Goal: Information Seeking & Learning: Check status

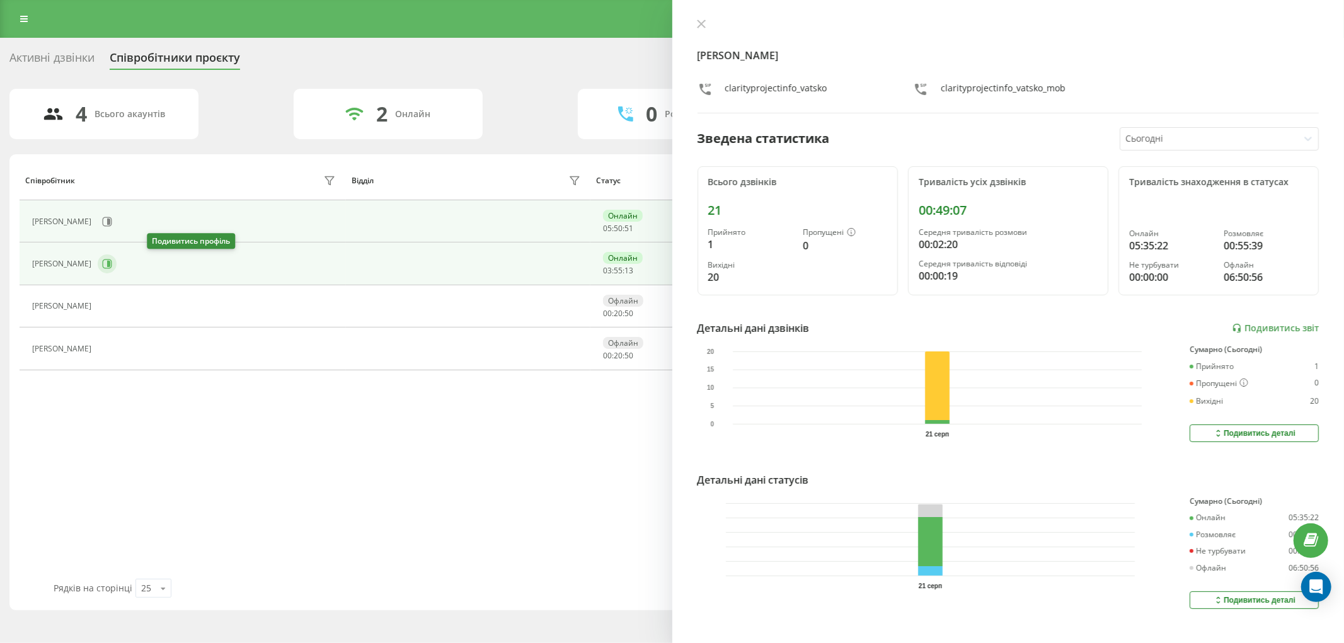
click at [110, 267] on icon at bounding box center [108, 264] width 3 height 6
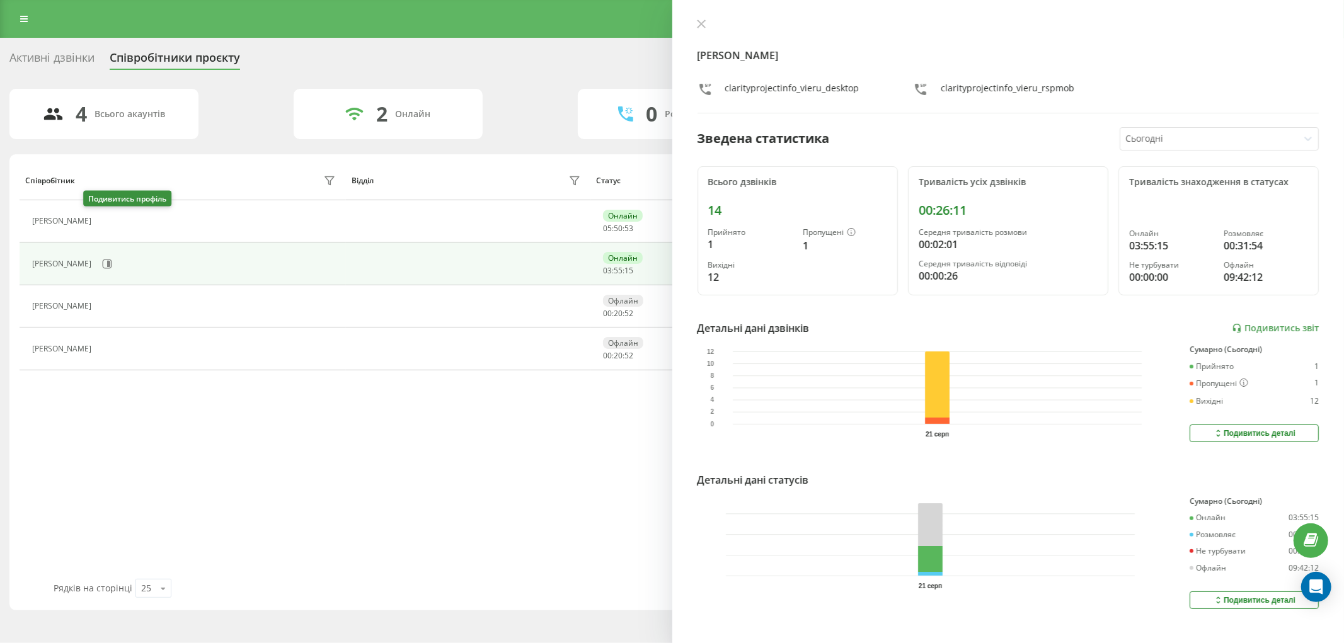
click at [99, 222] on button at bounding box center [105, 223] width 15 height 18
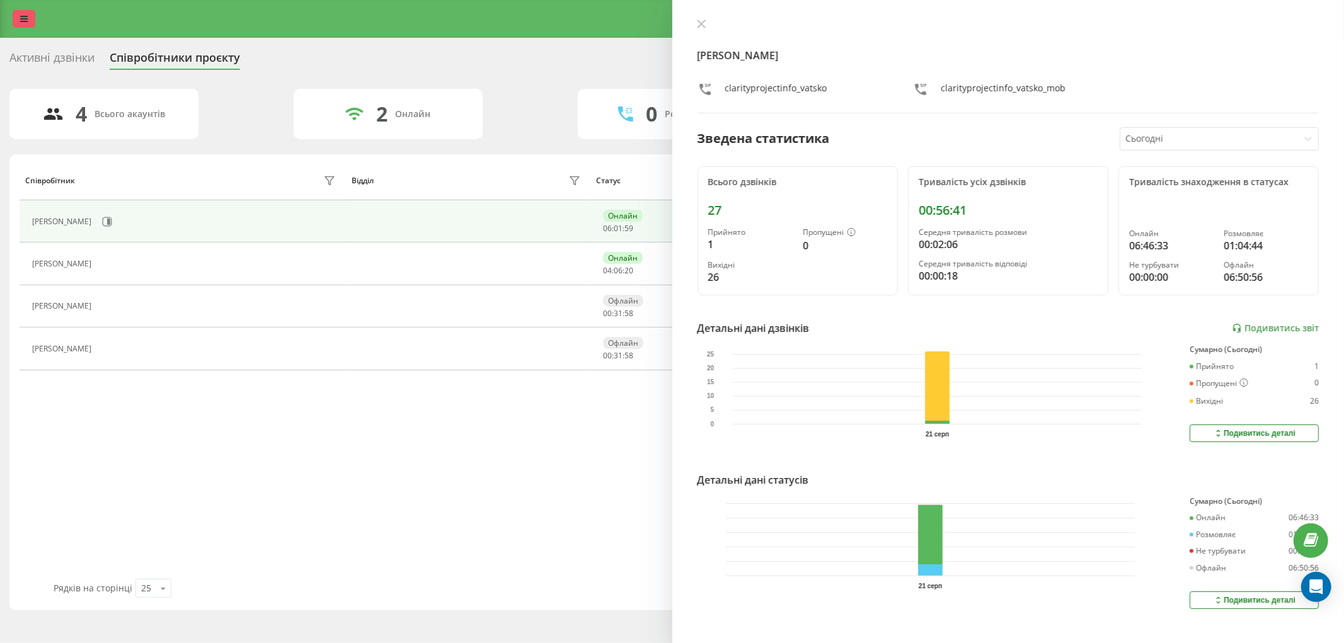
click at [20, 19] on icon at bounding box center [24, 18] width 8 height 9
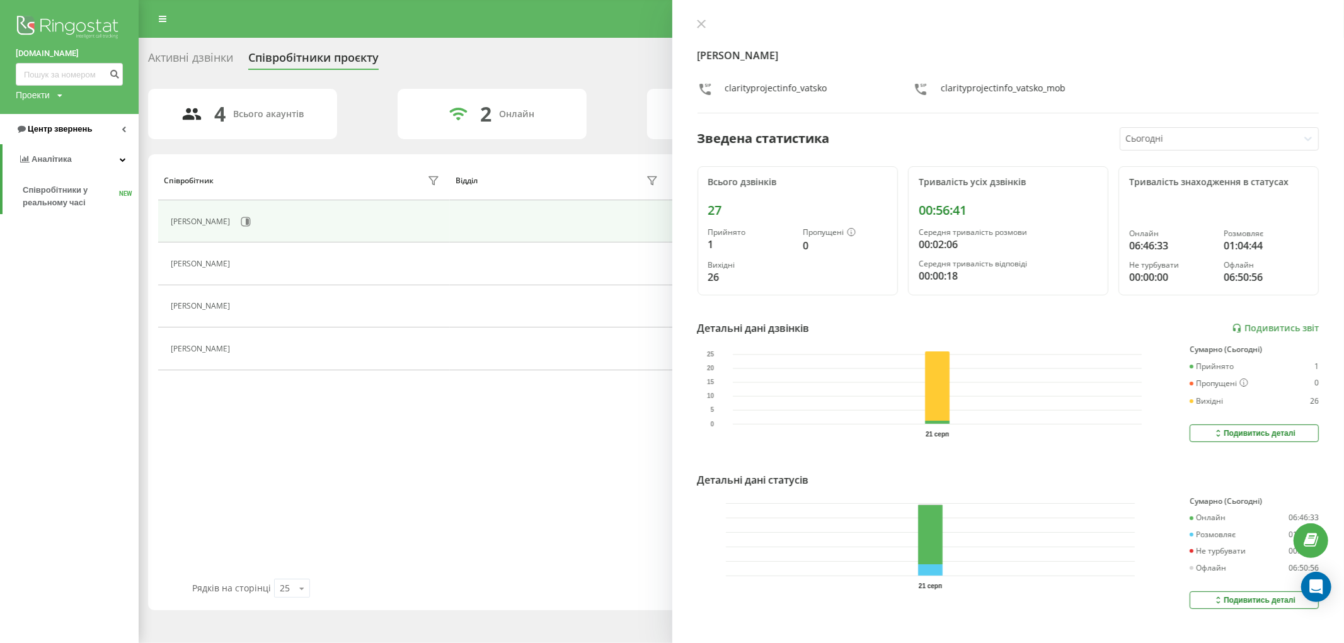
click at [62, 127] on span "Центр звернень" at bounding box center [60, 128] width 64 height 9
click at [78, 212] on span "Звіт про пропущені необроблені дзвінки" at bounding box center [78, 211] width 110 height 25
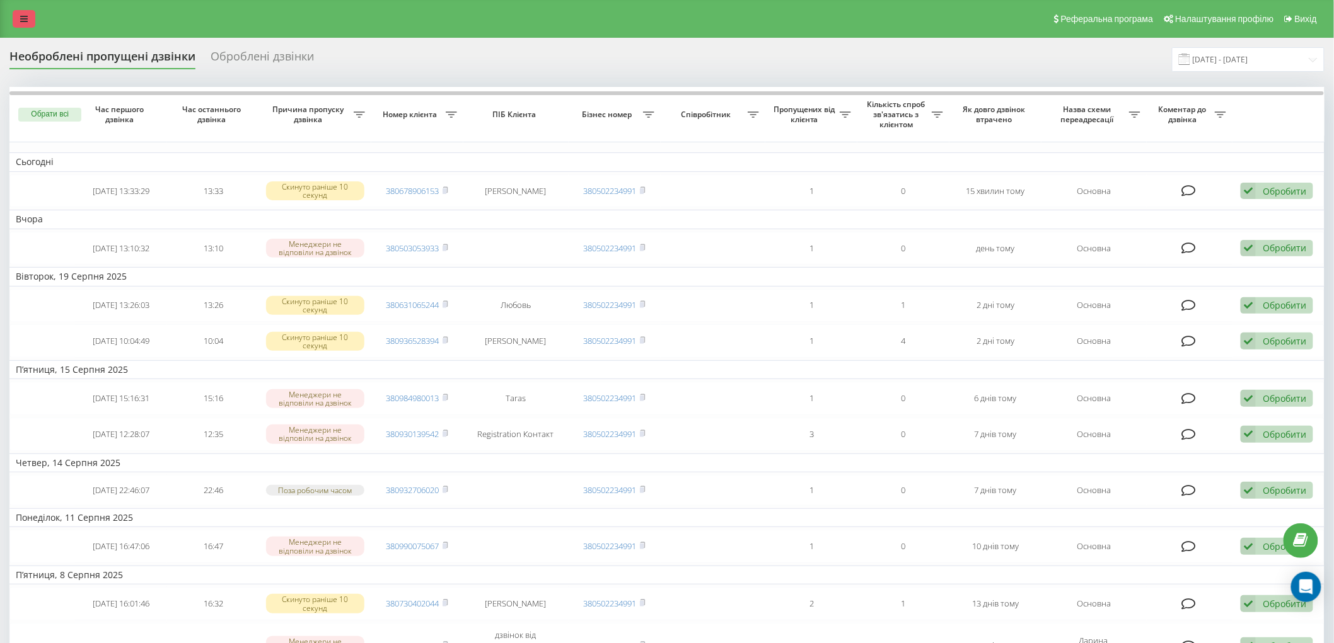
click at [24, 21] on icon at bounding box center [24, 18] width 8 height 9
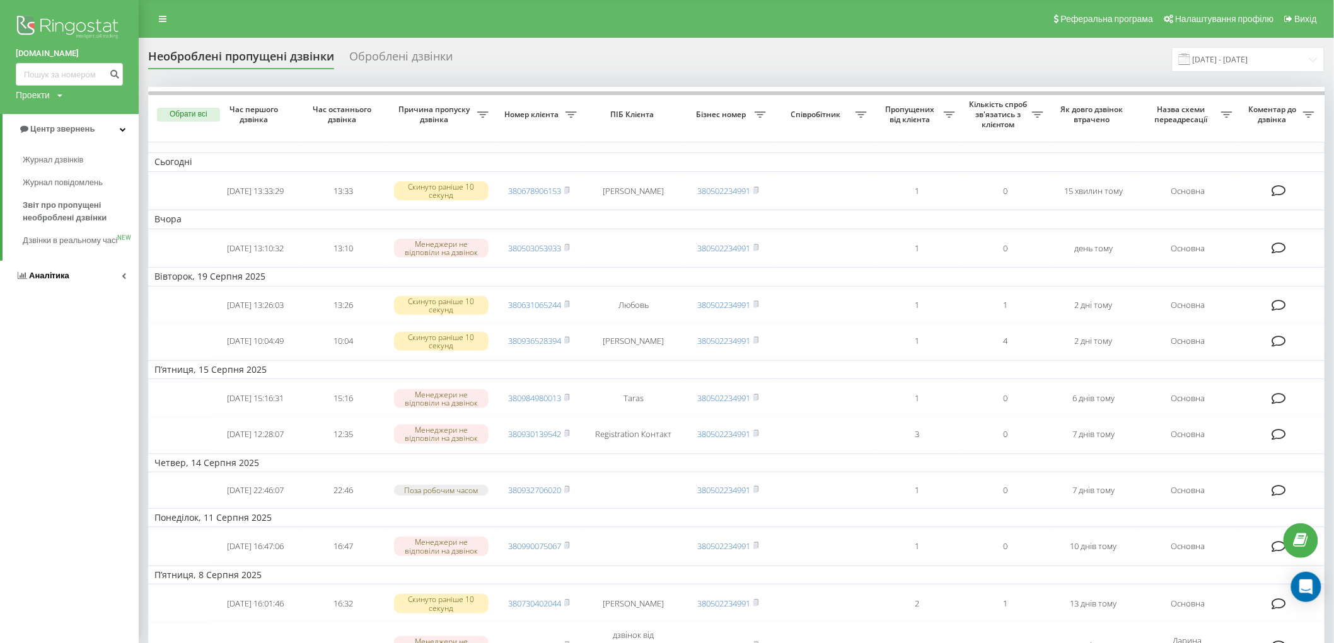
click at [35, 280] on span "Аналiтика" at bounding box center [49, 275] width 40 height 9
click at [78, 189] on span "Співробітники у реальному часі" at bounding box center [71, 196] width 96 height 25
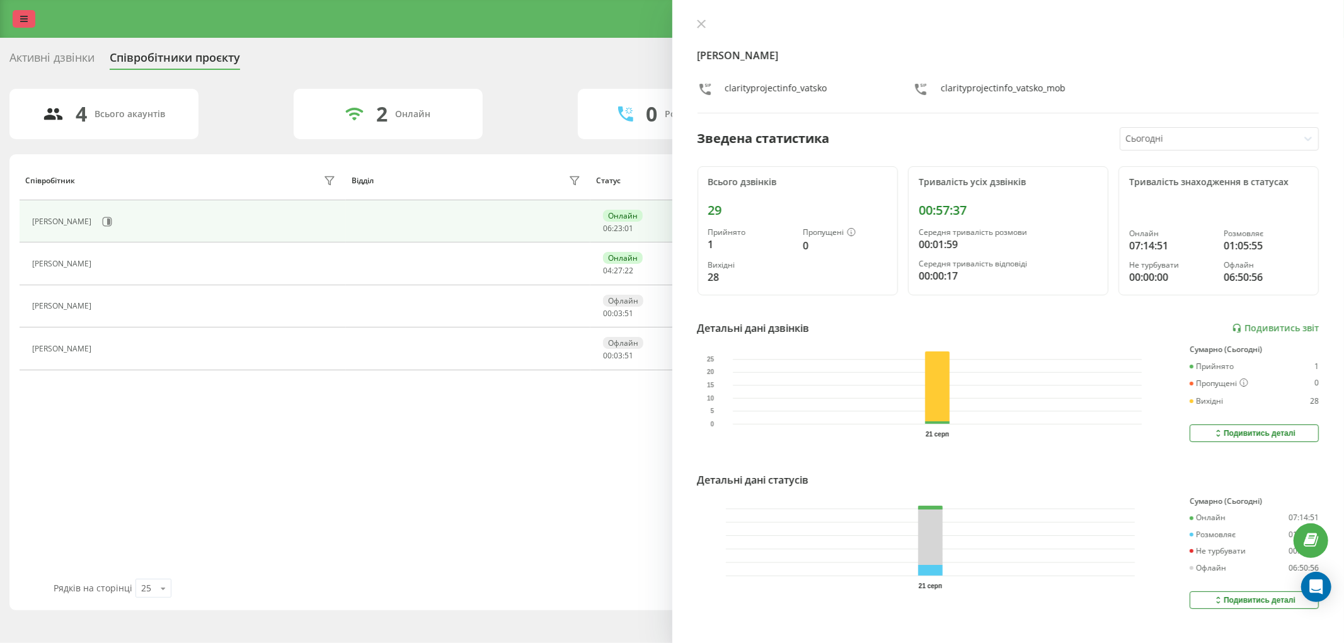
click at [29, 15] on link at bounding box center [24, 19] width 23 height 18
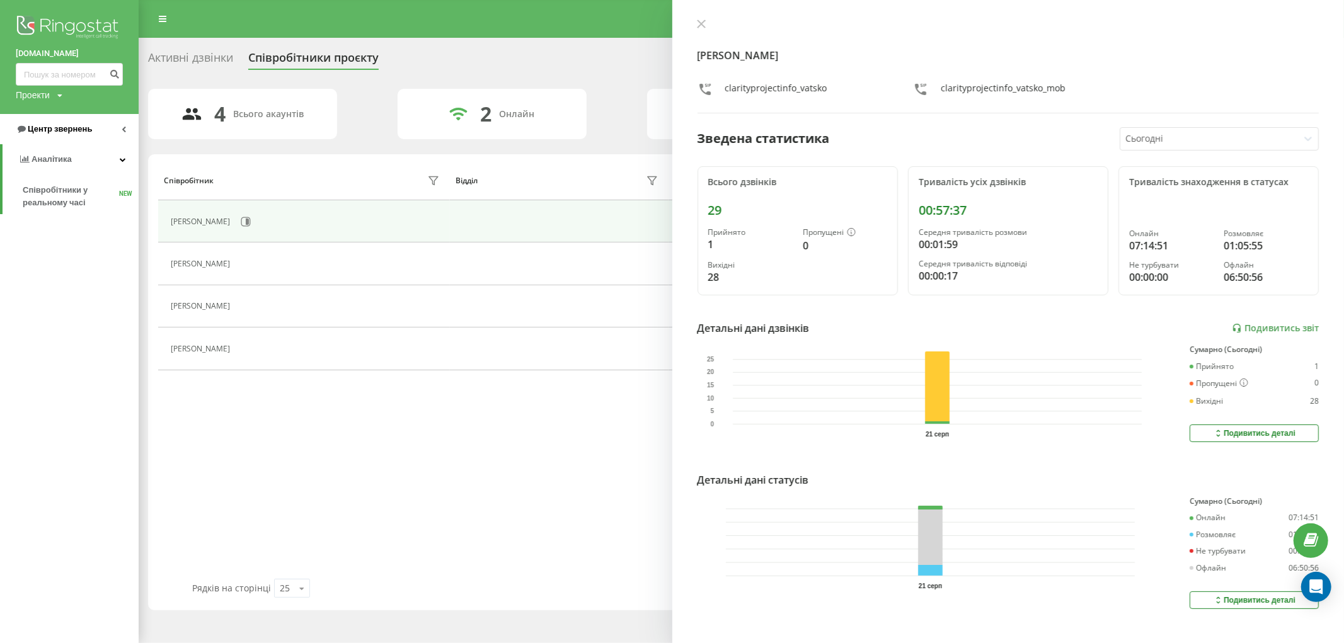
click at [64, 130] on span "Центр звернень" at bounding box center [60, 128] width 64 height 9
click at [76, 211] on span "Звіт про пропущені необроблені дзвінки" at bounding box center [78, 211] width 110 height 25
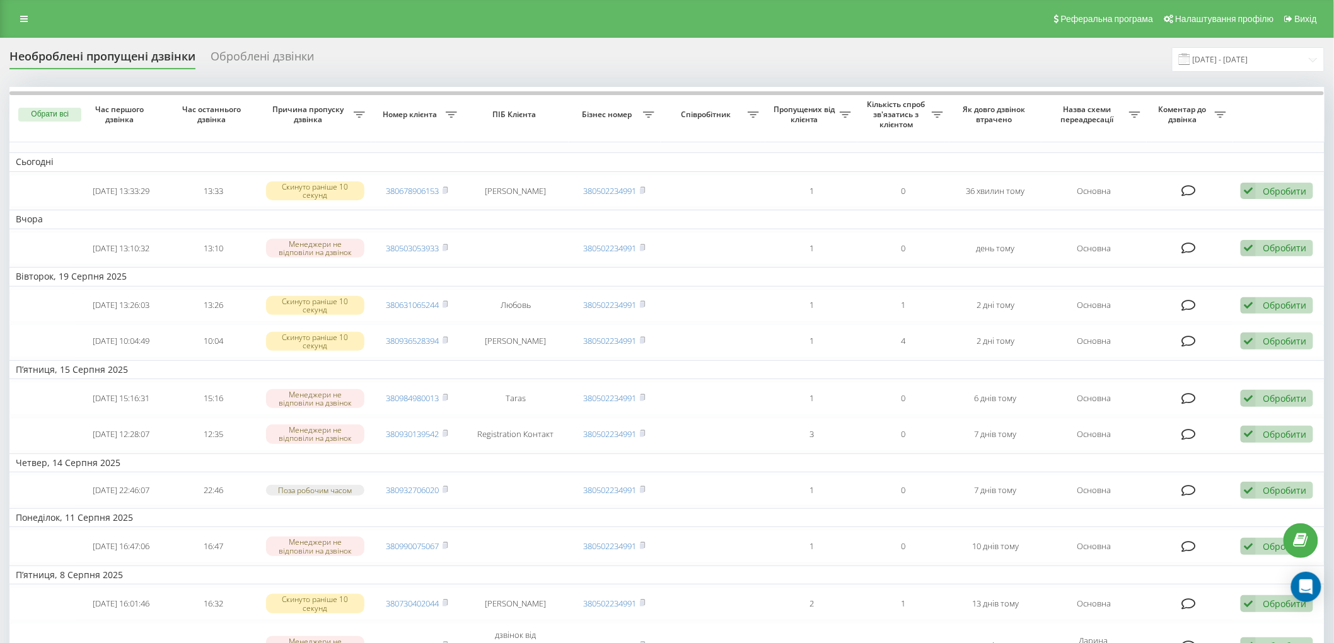
click at [257, 63] on div "Оброблені дзвінки" at bounding box center [261, 60] width 103 height 20
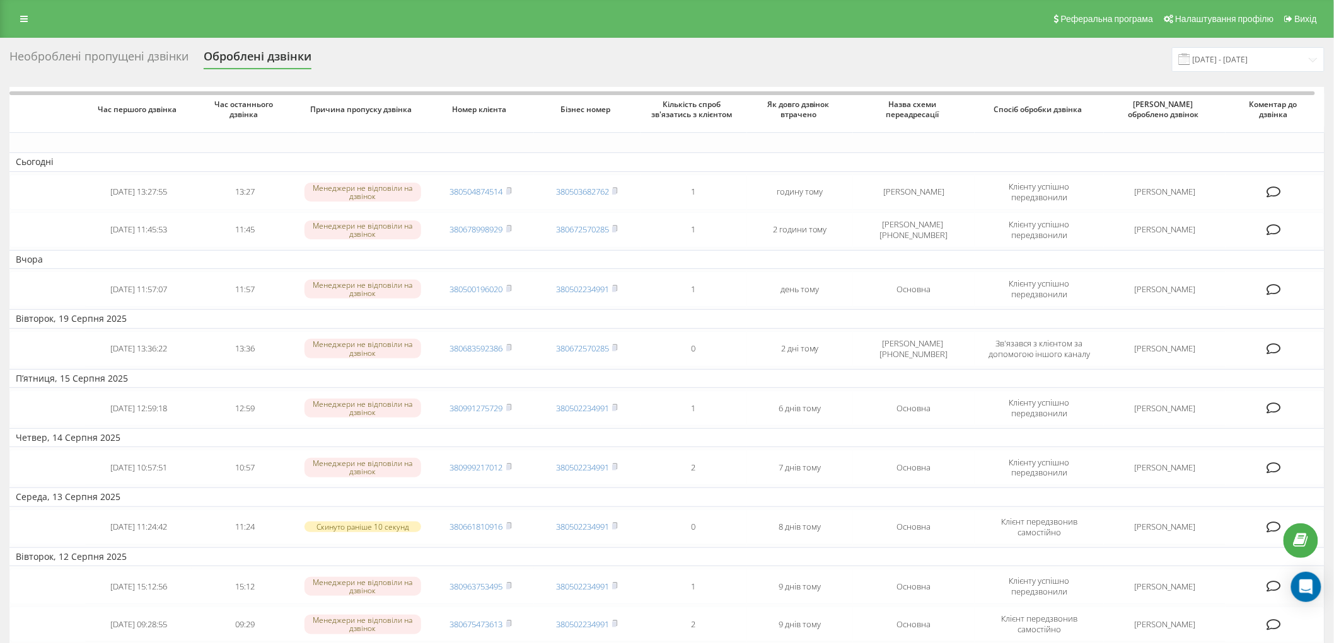
click at [128, 54] on div "Необроблені пропущені дзвінки" at bounding box center [98, 60] width 179 height 20
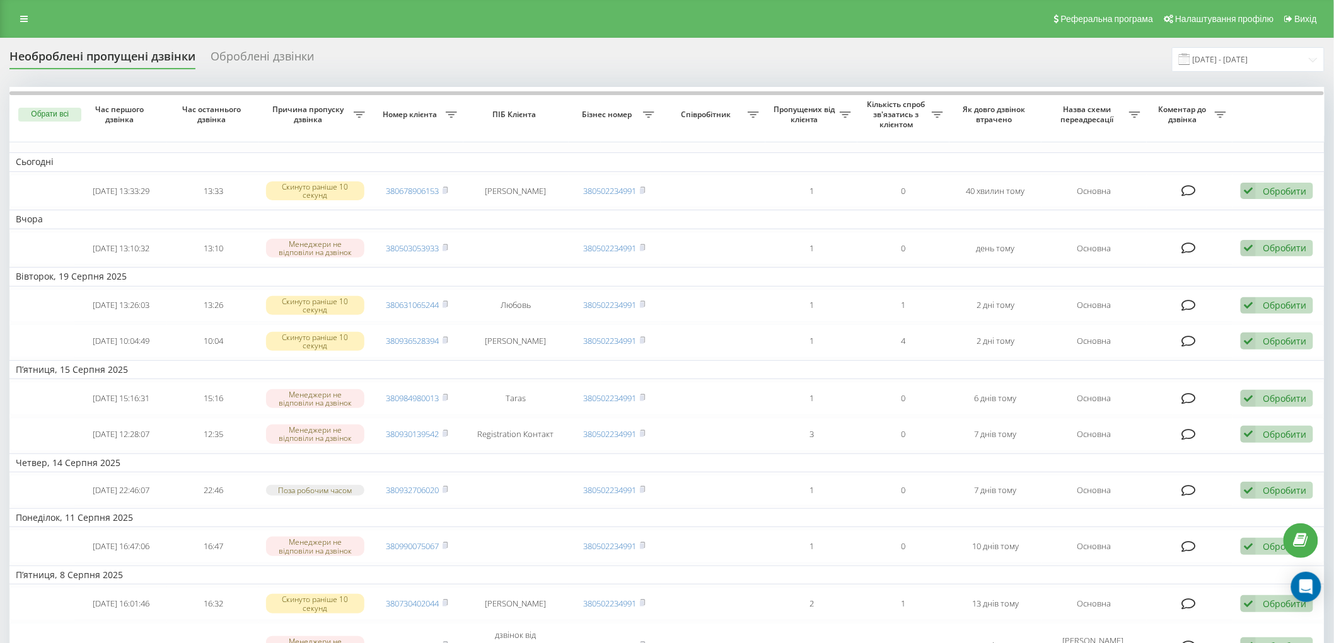
click at [750, 66] on div "Необроблені пропущені дзвінки Оброблені дзвінки [DATE] - [DATE]" at bounding box center [666, 59] width 1315 height 25
click at [23, 23] on icon at bounding box center [24, 18] width 8 height 9
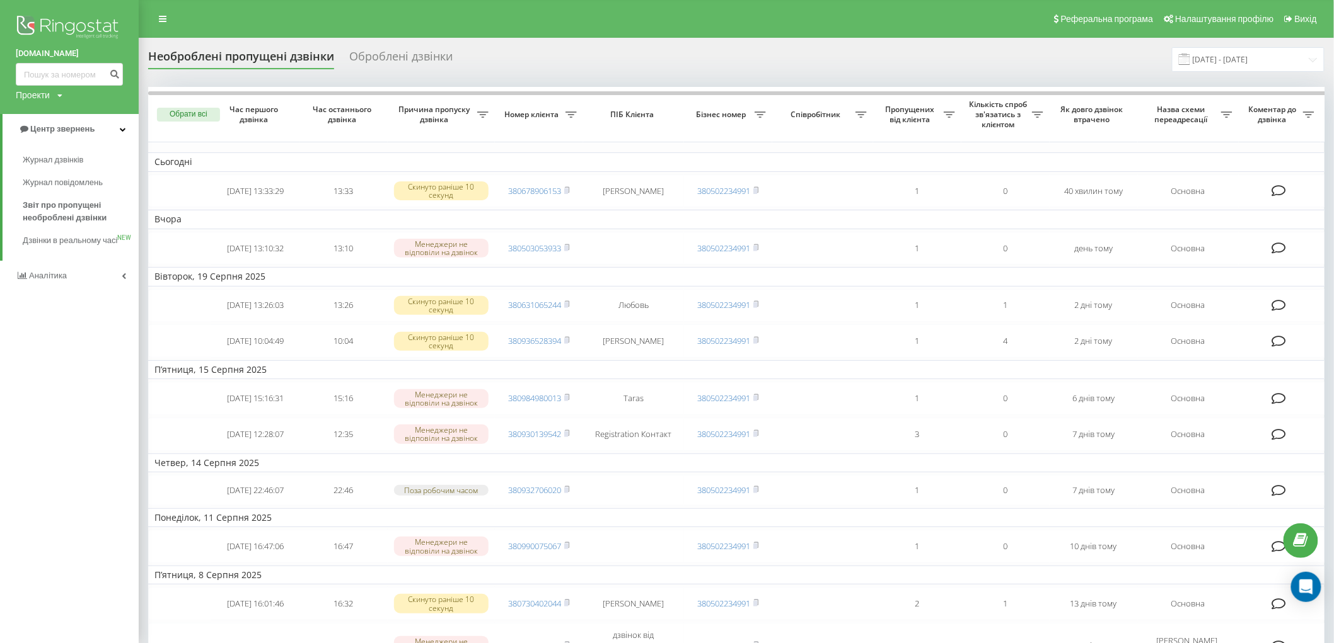
click at [57, 280] on span "Аналiтика" at bounding box center [48, 275] width 38 height 9
click at [64, 196] on span "Співробітники у реальному часі" at bounding box center [71, 196] width 96 height 25
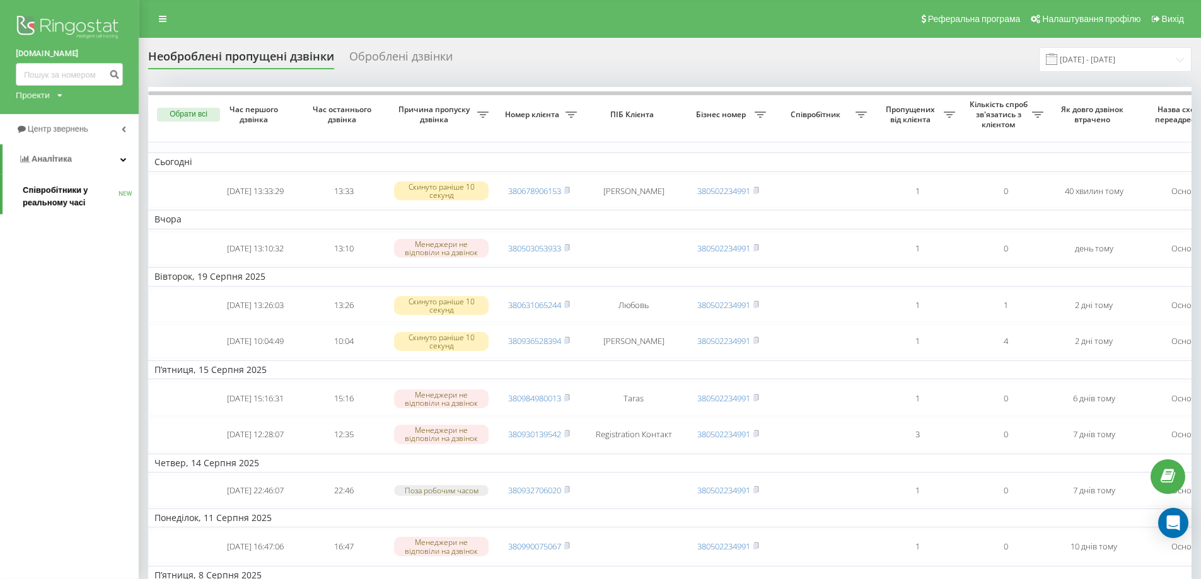
click at [58, 191] on span "Співробітники у реальному часі" at bounding box center [71, 196] width 96 height 25
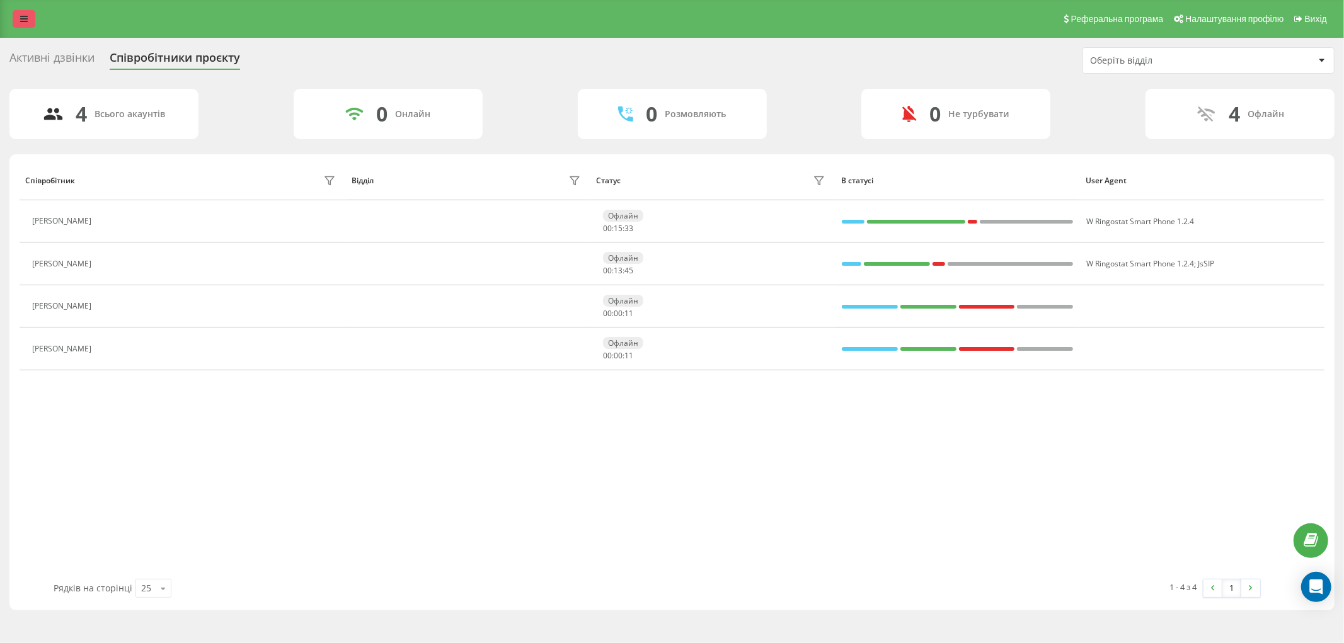
click at [22, 11] on link at bounding box center [24, 19] width 23 height 18
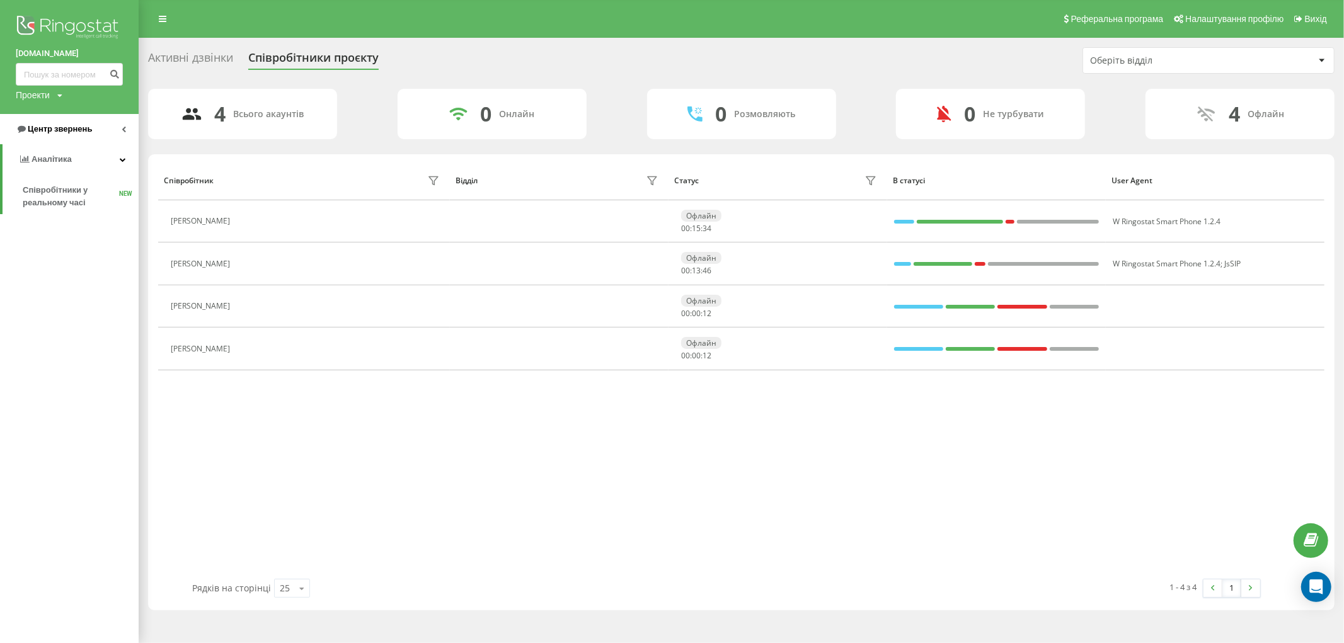
click at [71, 130] on span "Центр звернень" at bounding box center [60, 128] width 64 height 9
click at [79, 210] on span "Звіт про пропущені необроблені дзвінки" at bounding box center [78, 211] width 110 height 25
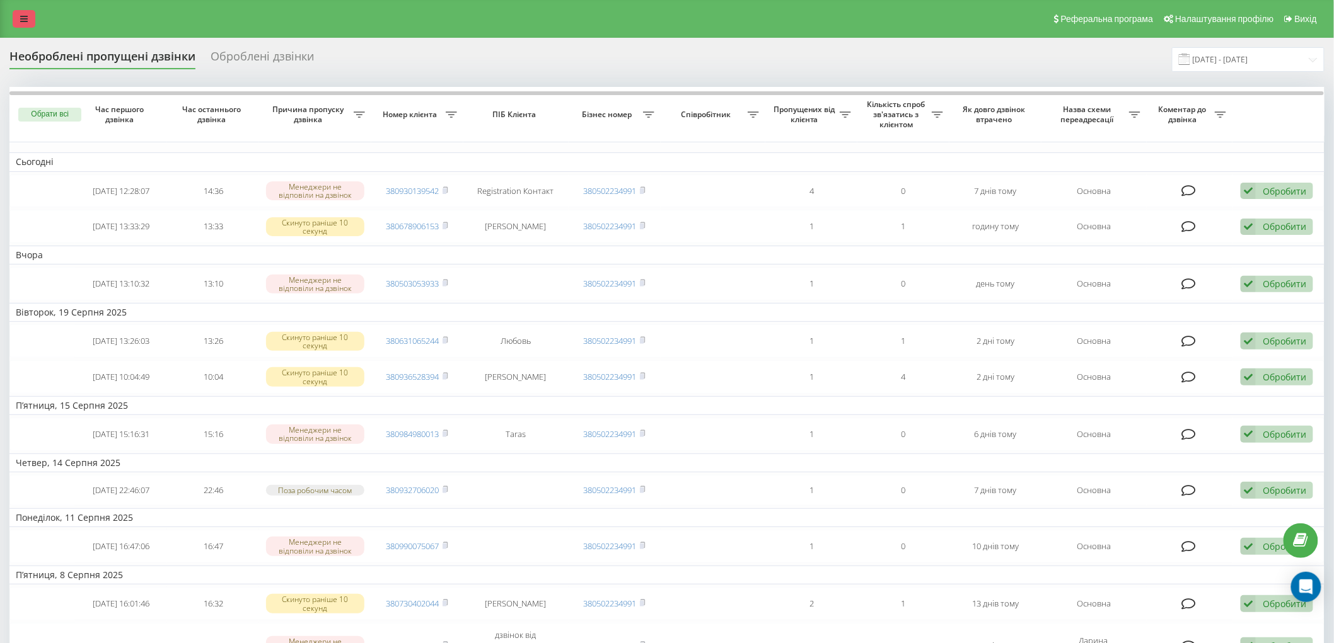
click at [30, 19] on link at bounding box center [24, 19] width 23 height 18
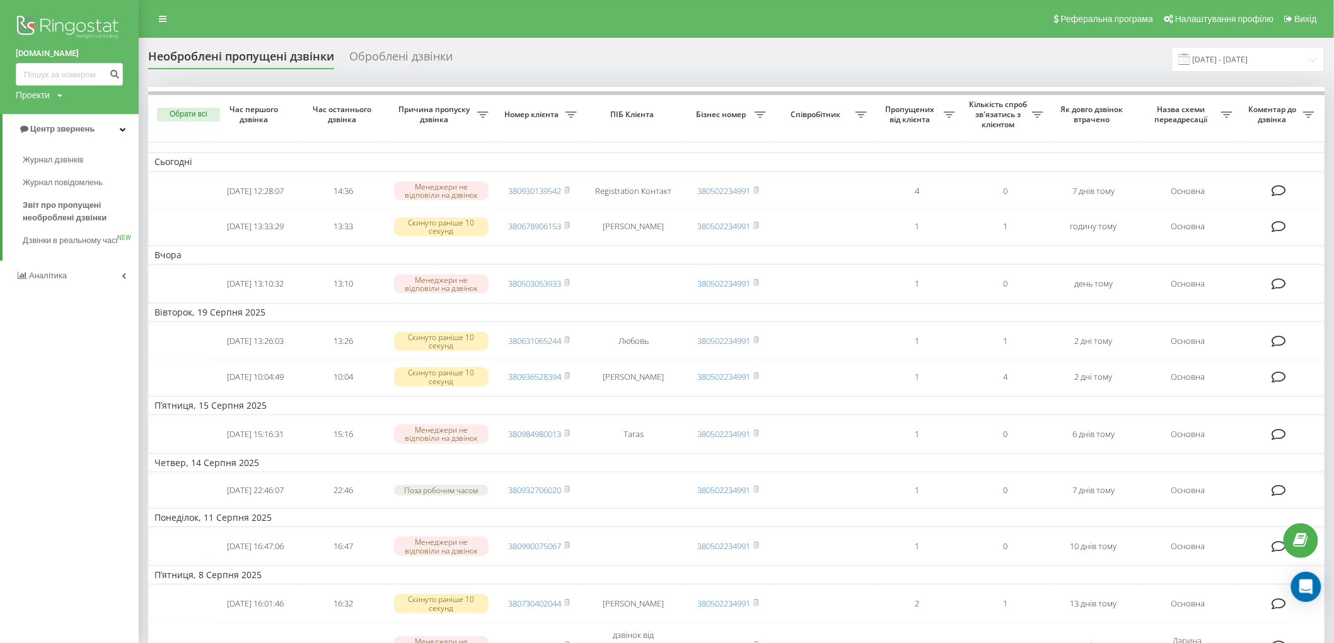
click at [57, 280] on span "Аналiтика" at bounding box center [48, 275] width 38 height 9
click at [57, 192] on span "Співробітники у реальному часі" at bounding box center [71, 196] width 96 height 25
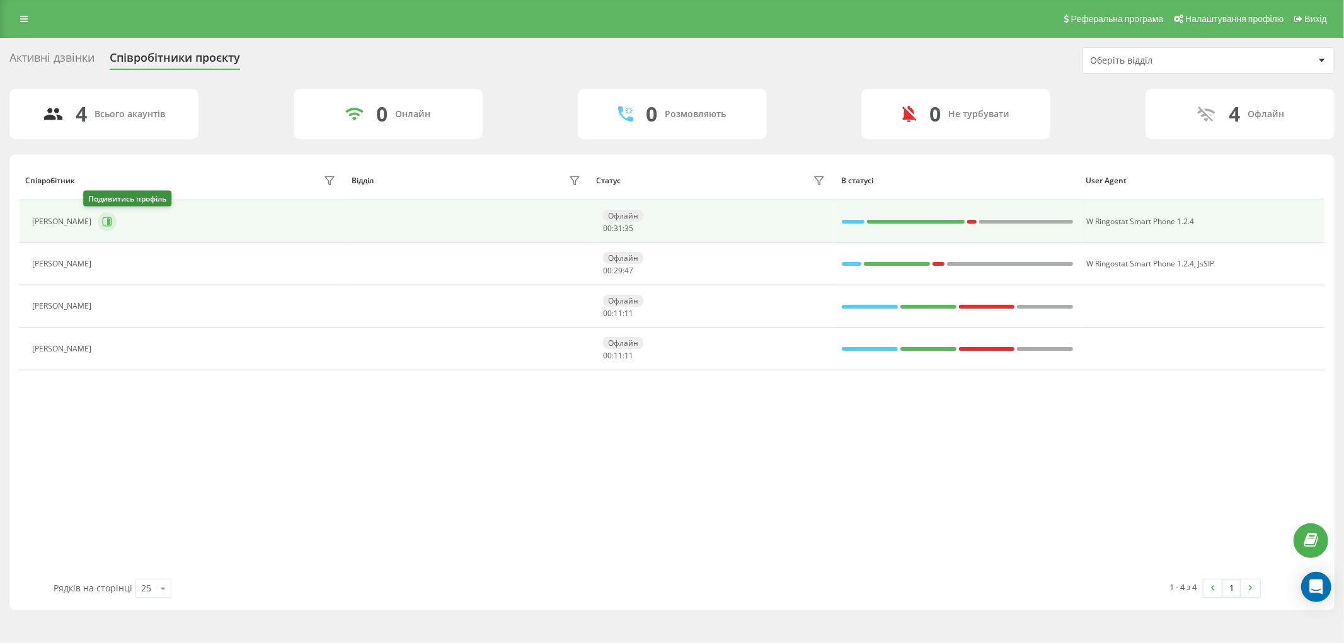
click at [102, 222] on icon at bounding box center [107, 222] width 10 height 10
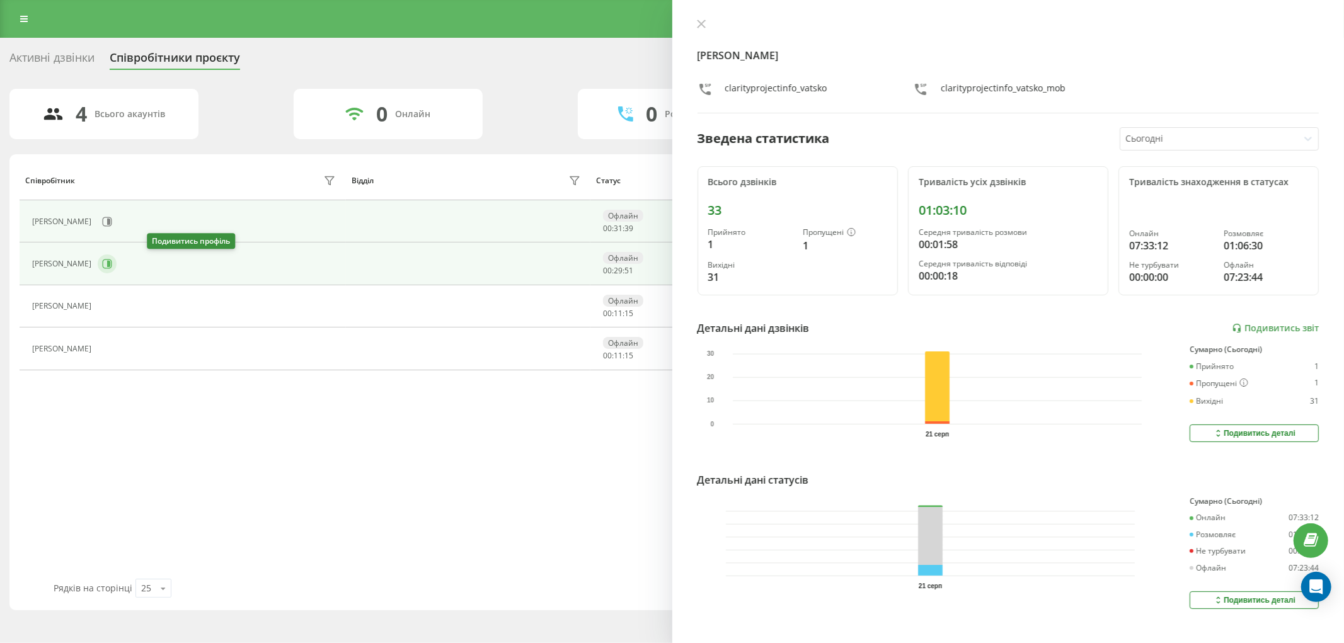
click at [112, 262] on icon at bounding box center [107, 264] width 10 height 10
click at [102, 224] on icon at bounding box center [107, 222] width 10 height 10
click at [117, 267] on button at bounding box center [107, 264] width 19 height 19
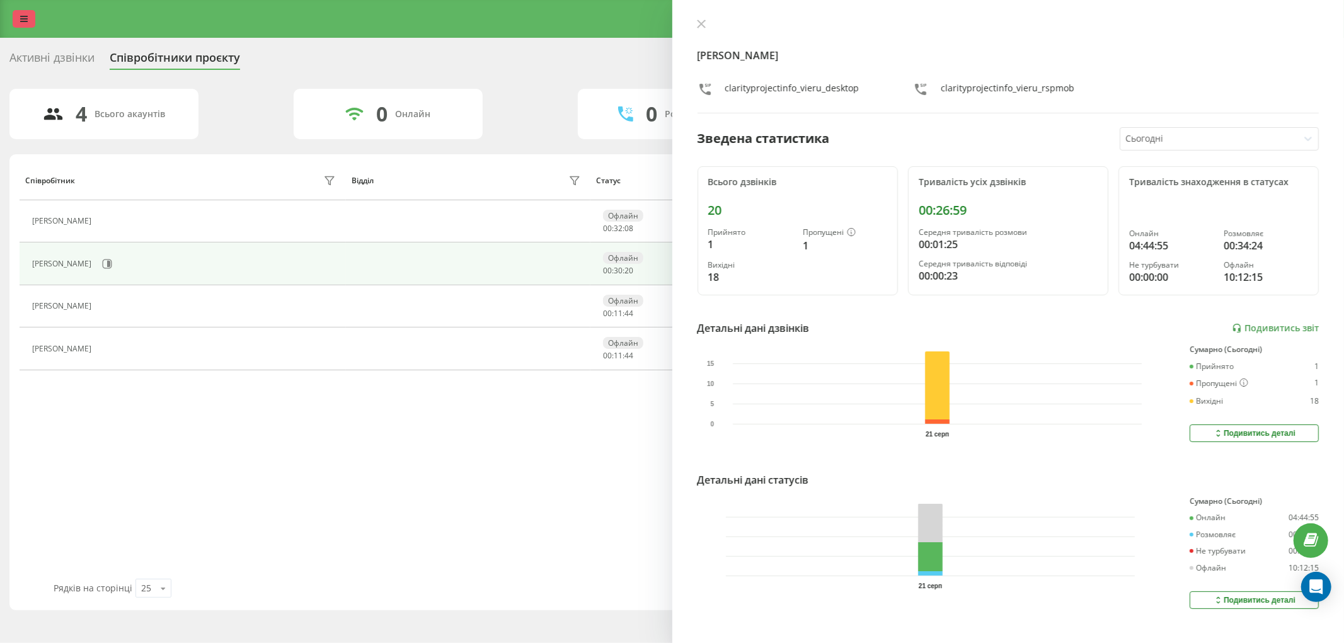
click at [19, 17] on link at bounding box center [24, 19] width 23 height 18
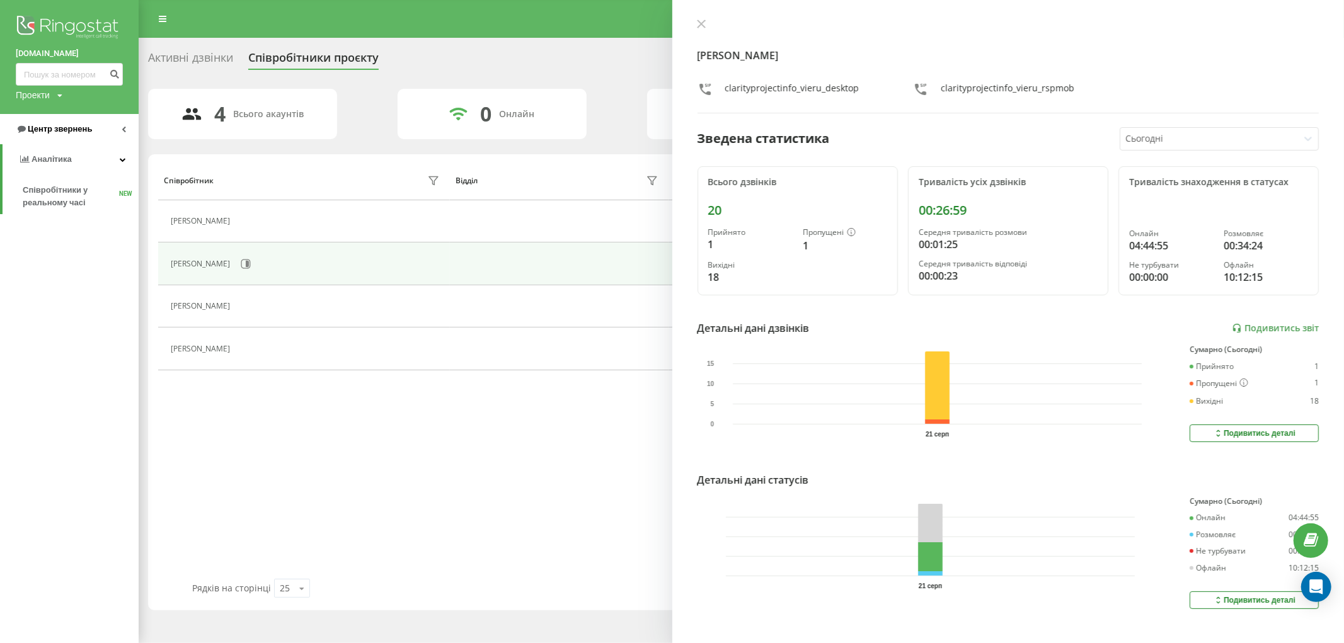
click at [81, 131] on span "Центр звернень" at bounding box center [60, 128] width 64 height 9
click at [79, 216] on span "Звіт про пропущені необроблені дзвінки" at bounding box center [78, 211] width 110 height 25
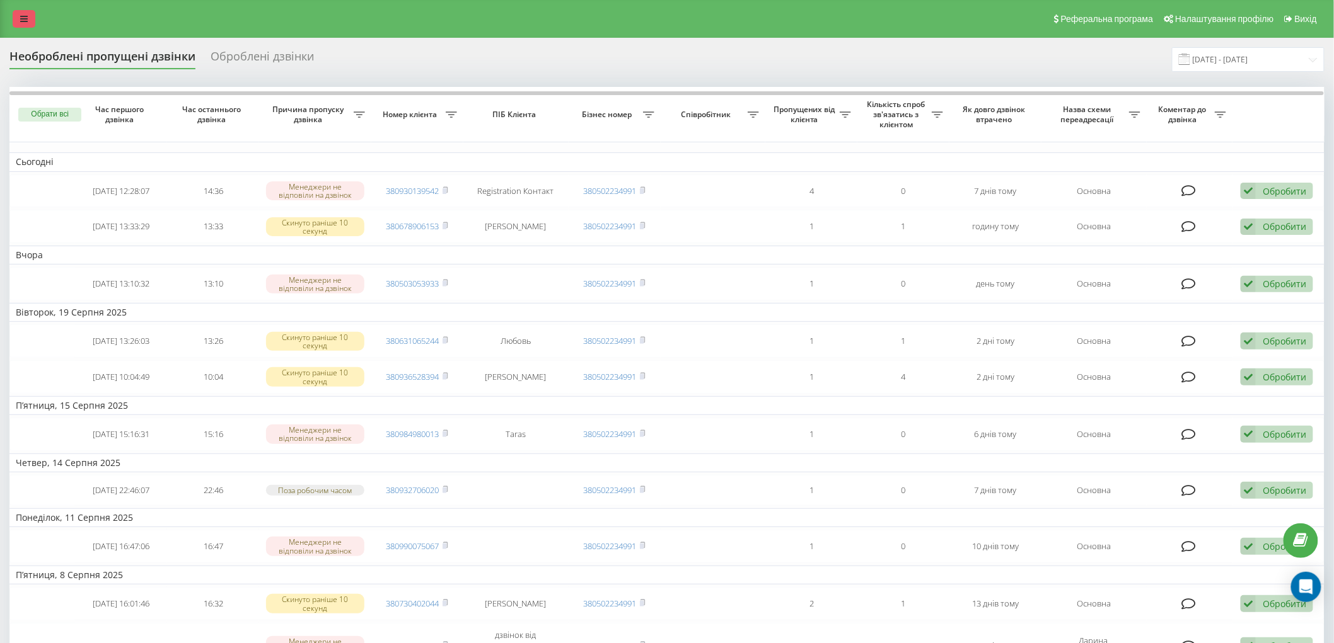
click at [27, 17] on icon at bounding box center [24, 18] width 8 height 9
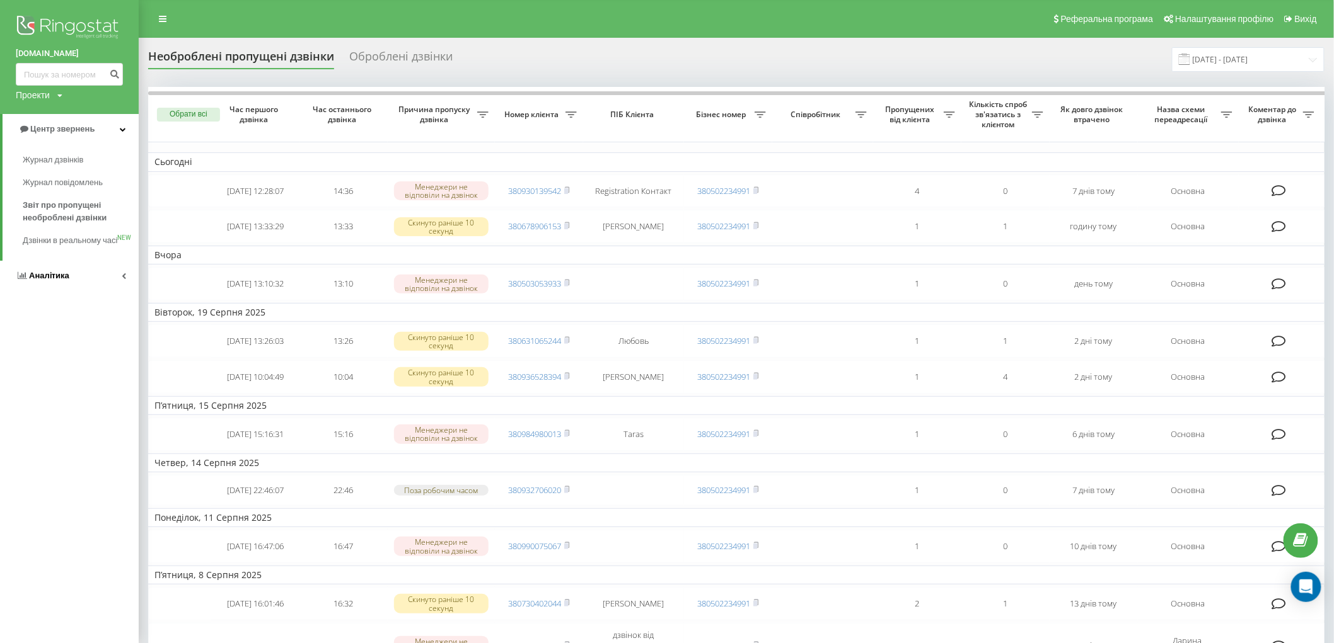
click at [62, 280] on span "Аналiтика" at bounding box center [49, 275] width 40 height 9
click at [80, 204] on span "Співробітники у реальному часі" at bounding box center [71, 196] width 96 height 25
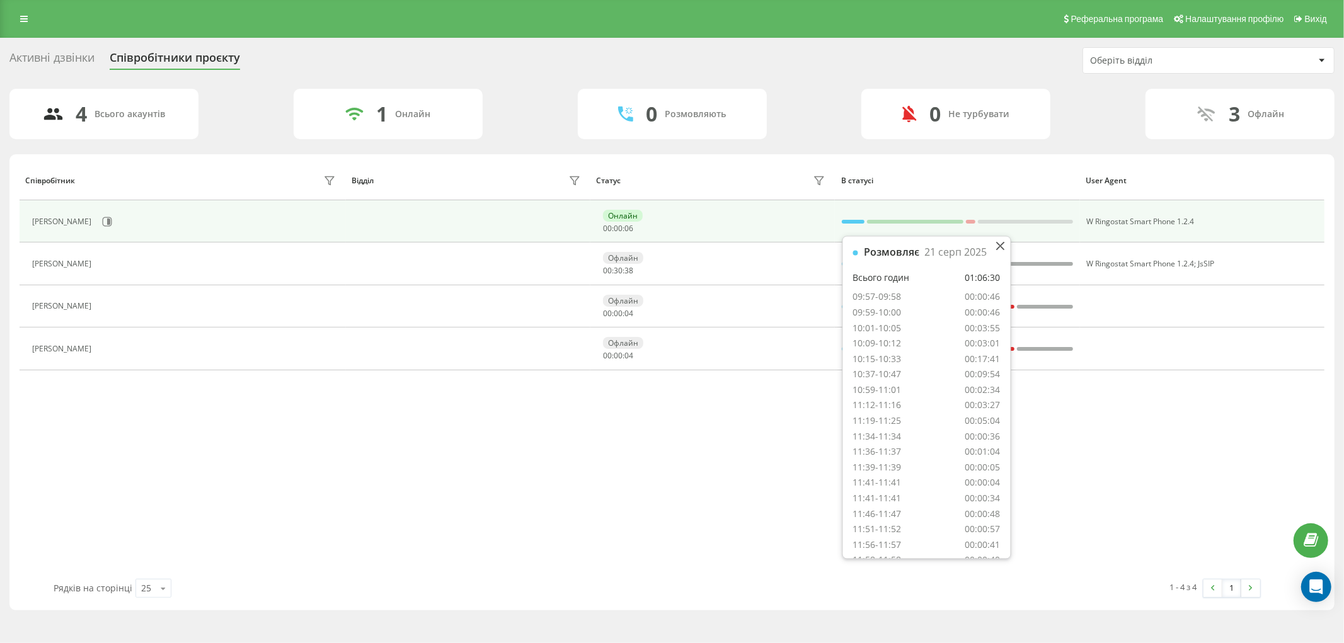
click at [857, 221] on div at bounding box center [853, 222] width 23 height 4
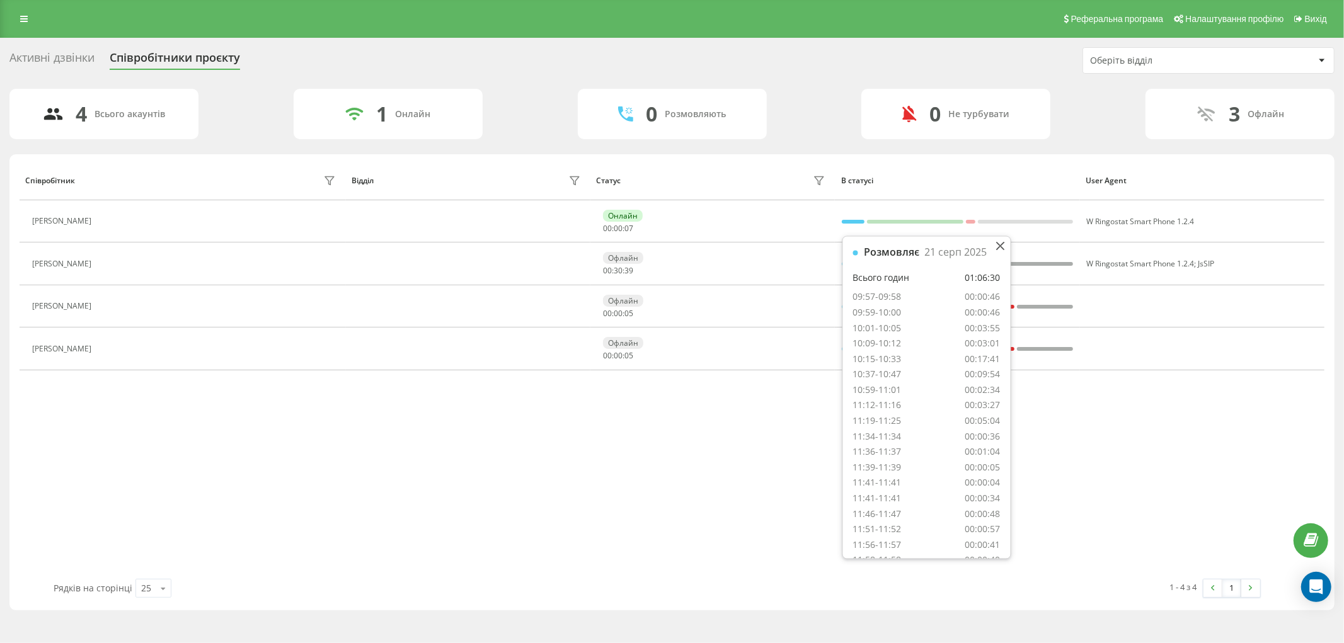
scroll to position [183, 0]
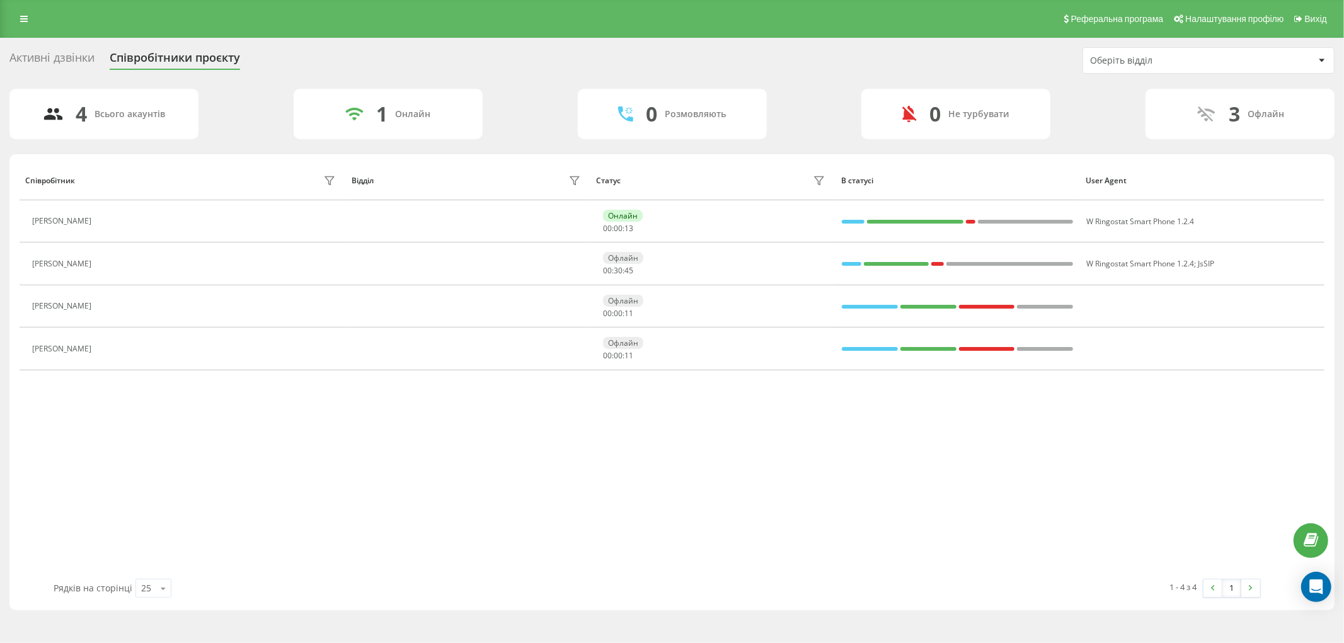
click at [764, 533] on div "Співробітник Відділ Статус В статусі User Agent [PERSON_NAME] 00 : 00 : 13 W Ri…" at bounding box center [672, 370] width 1305 height 418
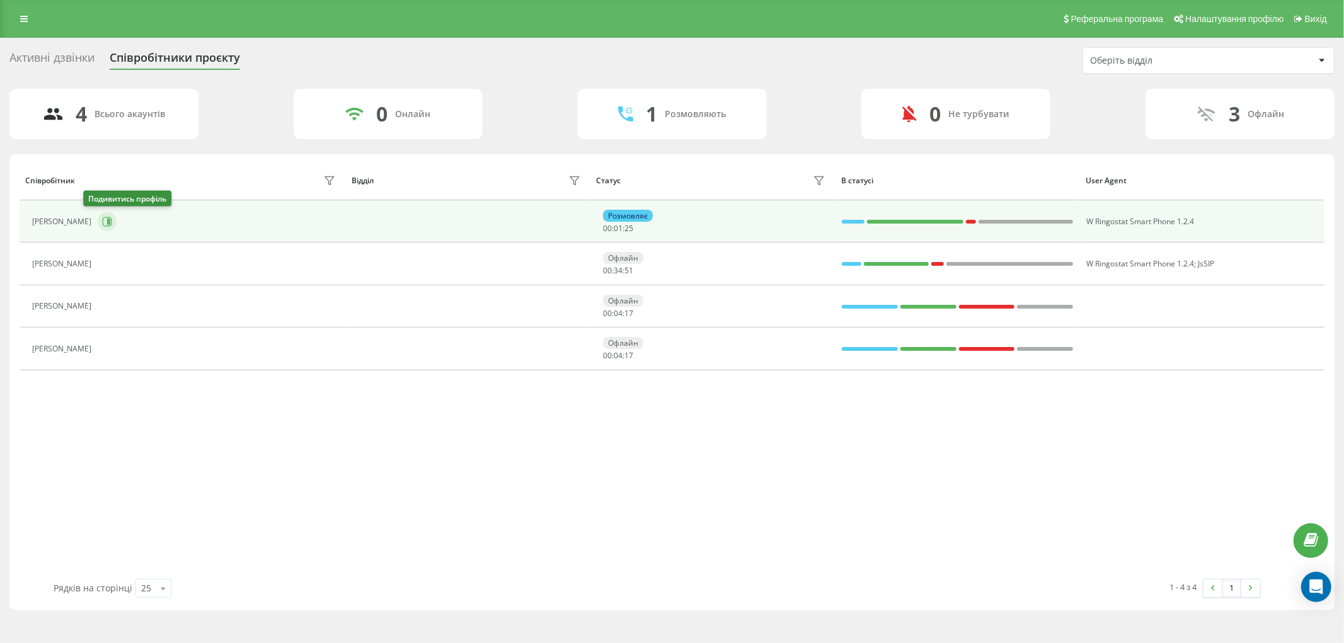
click at [107, 222] on icon at bounding box center [108, 222] width 3 height 6
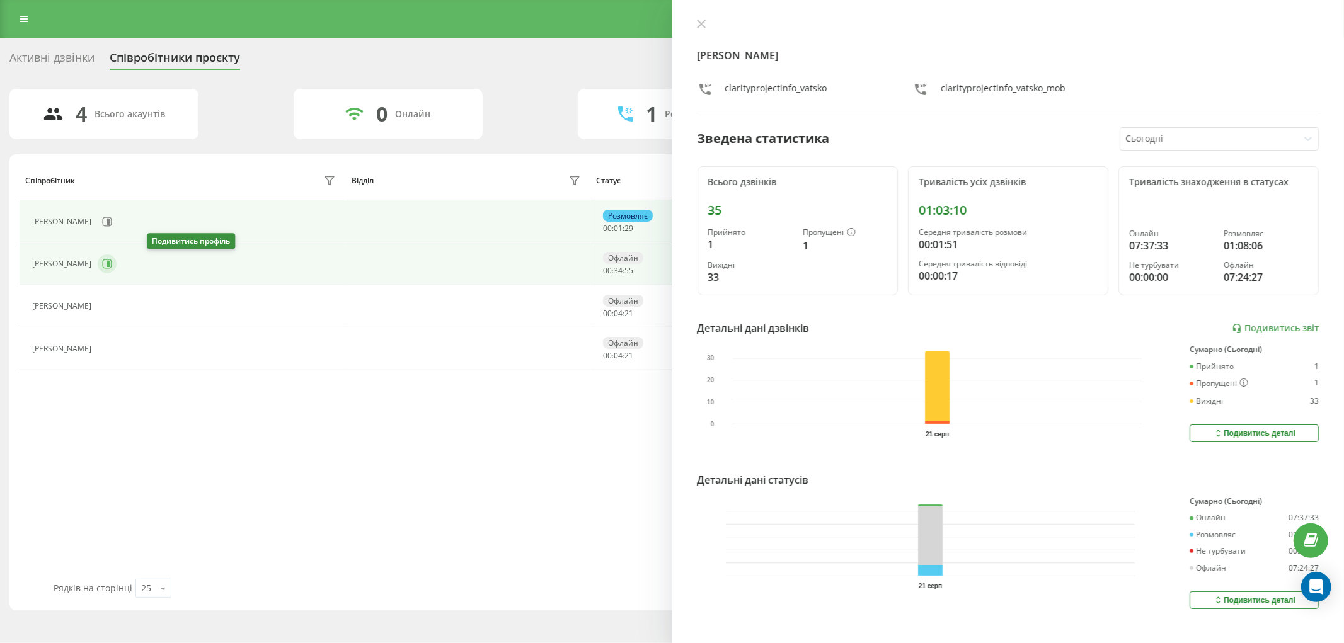
click at [112, 259] on icon at bounding box center [107, 264] width 10 height 10
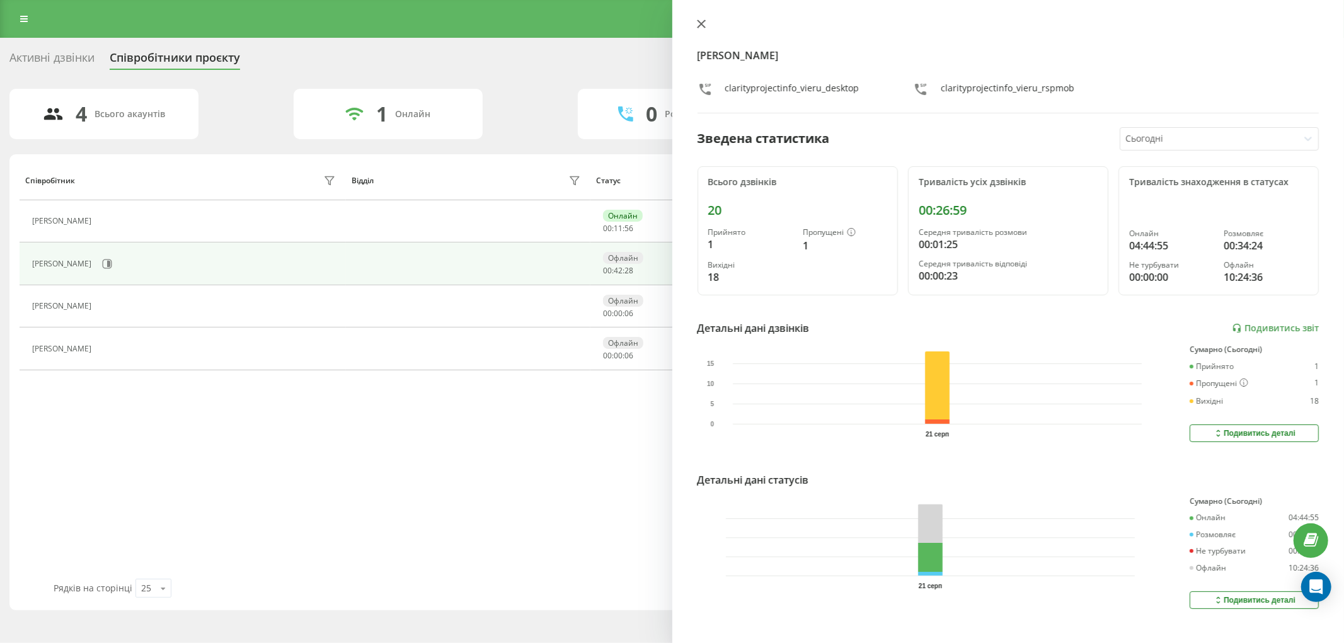
click at [700, 20] on icon at bounding box center [701, 24] width 9 height 9
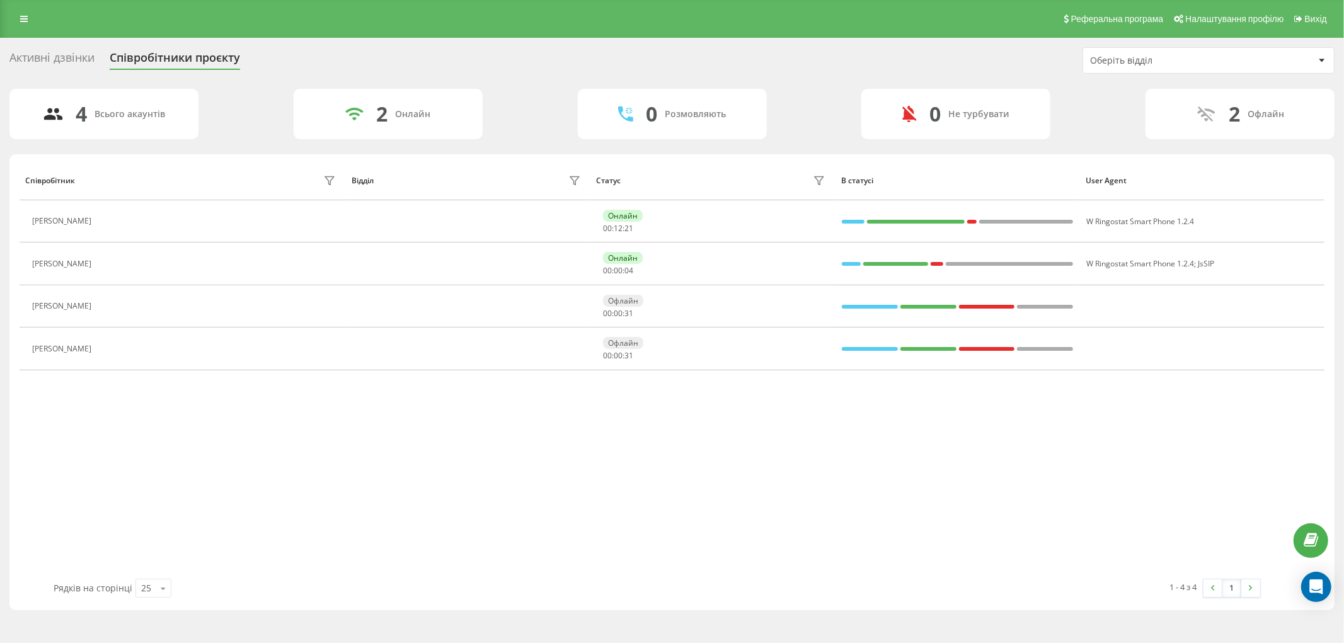
drag, startPoint x: 256, startPoint y: 442, endPoint x: 259, endPoint y: 436, distance: 6.5
click at [256, 441] on div "Співробітник Відділ Статус В статусі User Agent Вацко Ірина Онлайн 00 : 12 : 21…" at bounding box center [672, 370] width 1305 height 418
